Goal: Find specific page/section: Find specific page/section

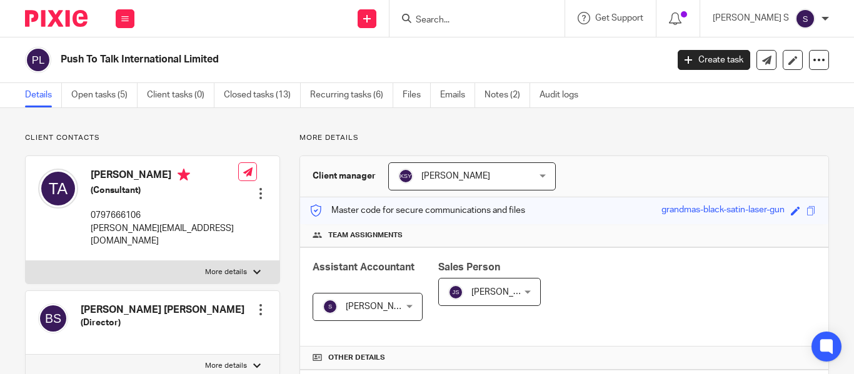
click at [463, 22] on input "Search" at bounding box center [470, 20] width 112 height 11
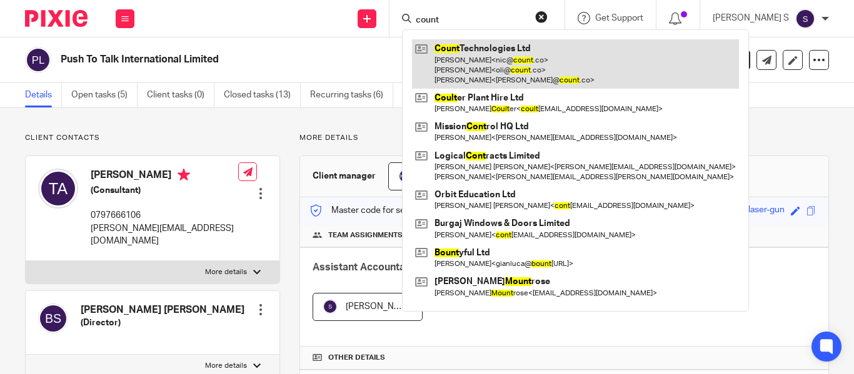
type input "count"
click at [549, 54] on link at bounding box center [575, 63] width 327 height 49
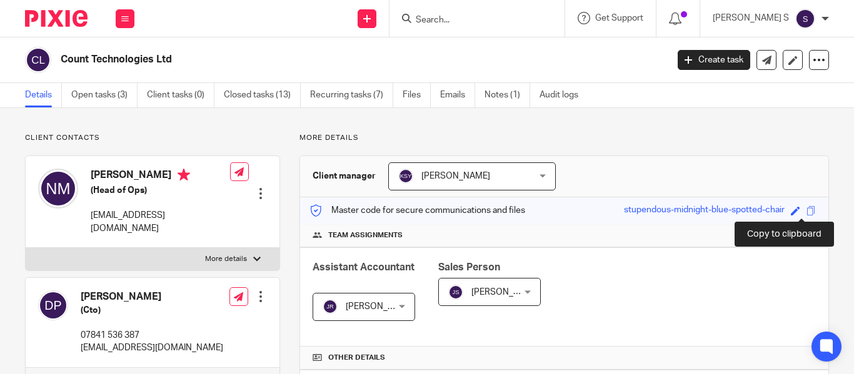
click at [806, 208] on span at bounding box center [810, 210] width 9 height 9
click at [806, 212] on span at bounding box center [810, 210] width 9 height 9
click at [474, 20] on input "Search" at bounding box center [470, 20] width 112 height 11
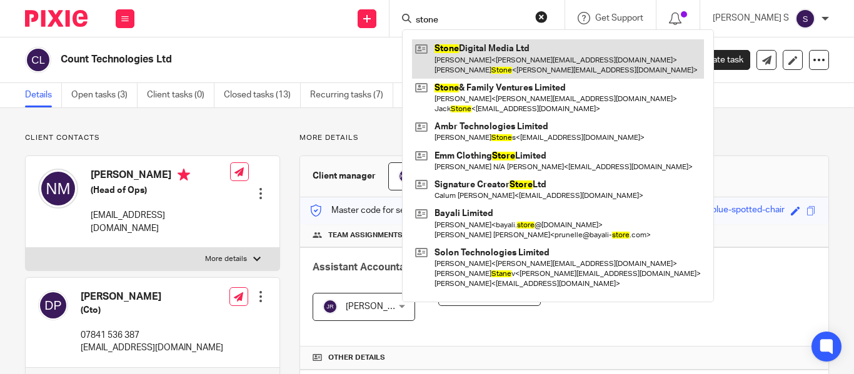
type input "stone"
click at [519, 64] on link at bounding box center [558, 58] width 292 height 39
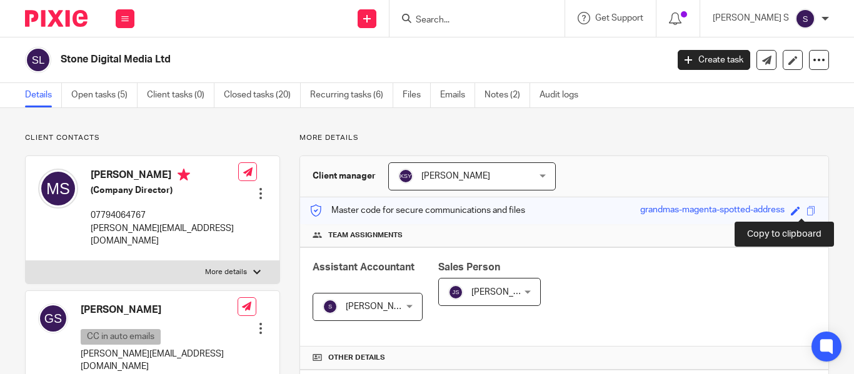
click at [806, 211] on span at bounding box center [810, 210] width 9 height 9
click at [484, 29] on div at bounding box center [476, 18] width 175 height 37
click at [481, 21] on input "Search" at bounding box center [470, 20] width 112 height 11
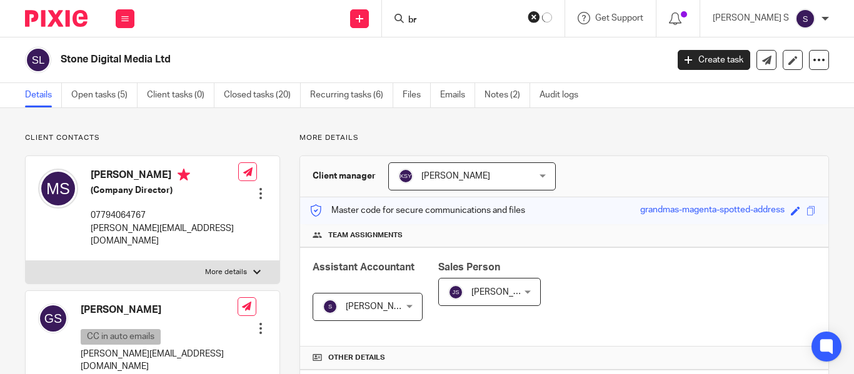
type input "b"
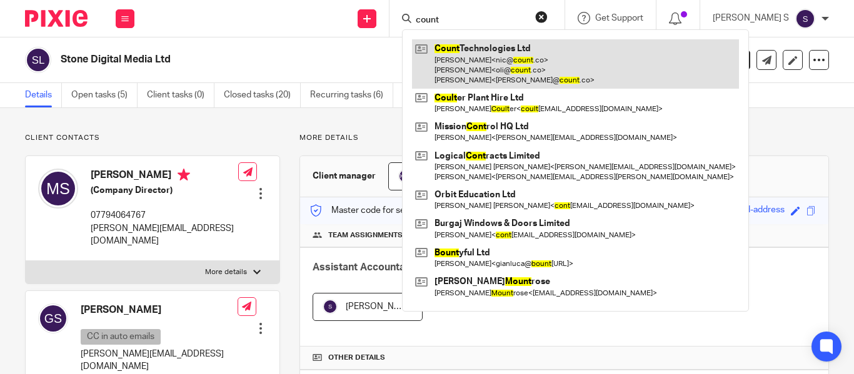
type input "count"
click at [526, 55] on link at bounding box center [575, 63] width 327 height 49
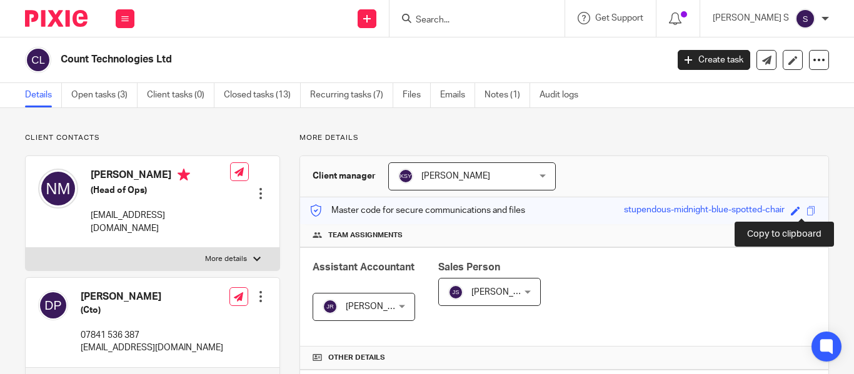
click at [806, 211] on span at bounding box center [810, 210] width 9 height 9
